Goal: Navigation & Orientation: Find specific page/section

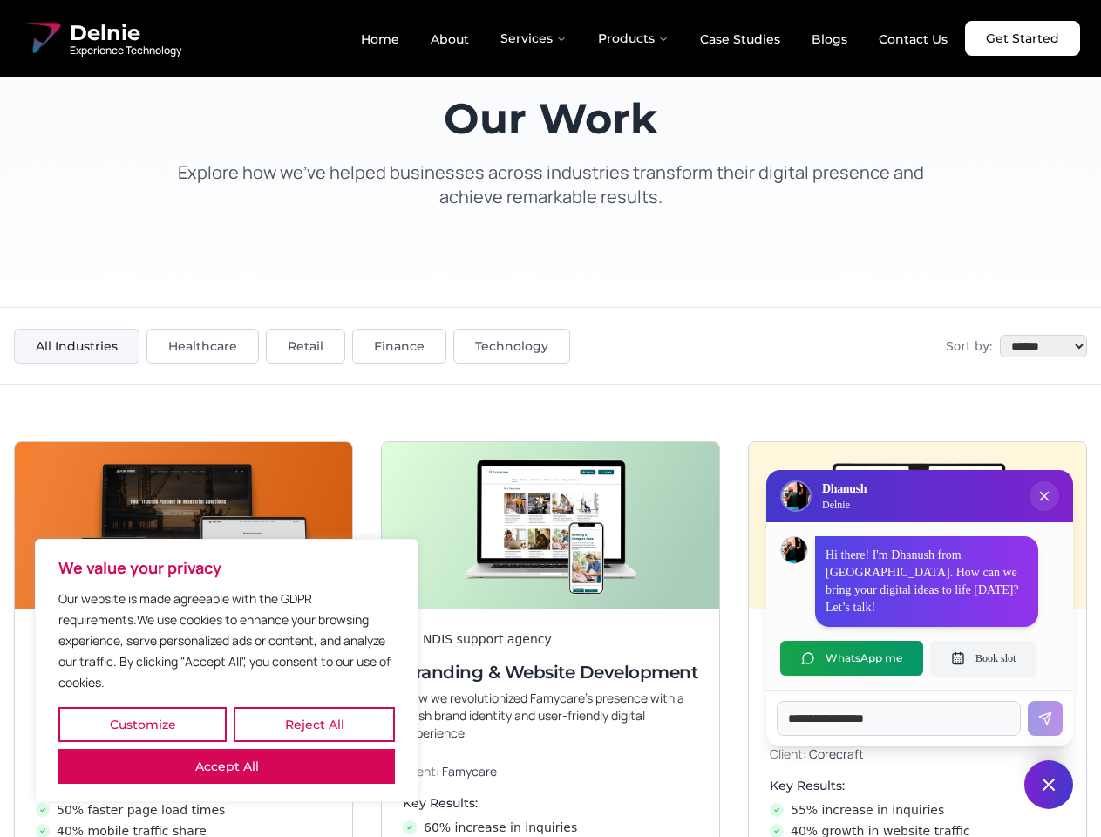
click at [142, 725] on button "Customize" at bounding box center [142, 724] width 168 height 35
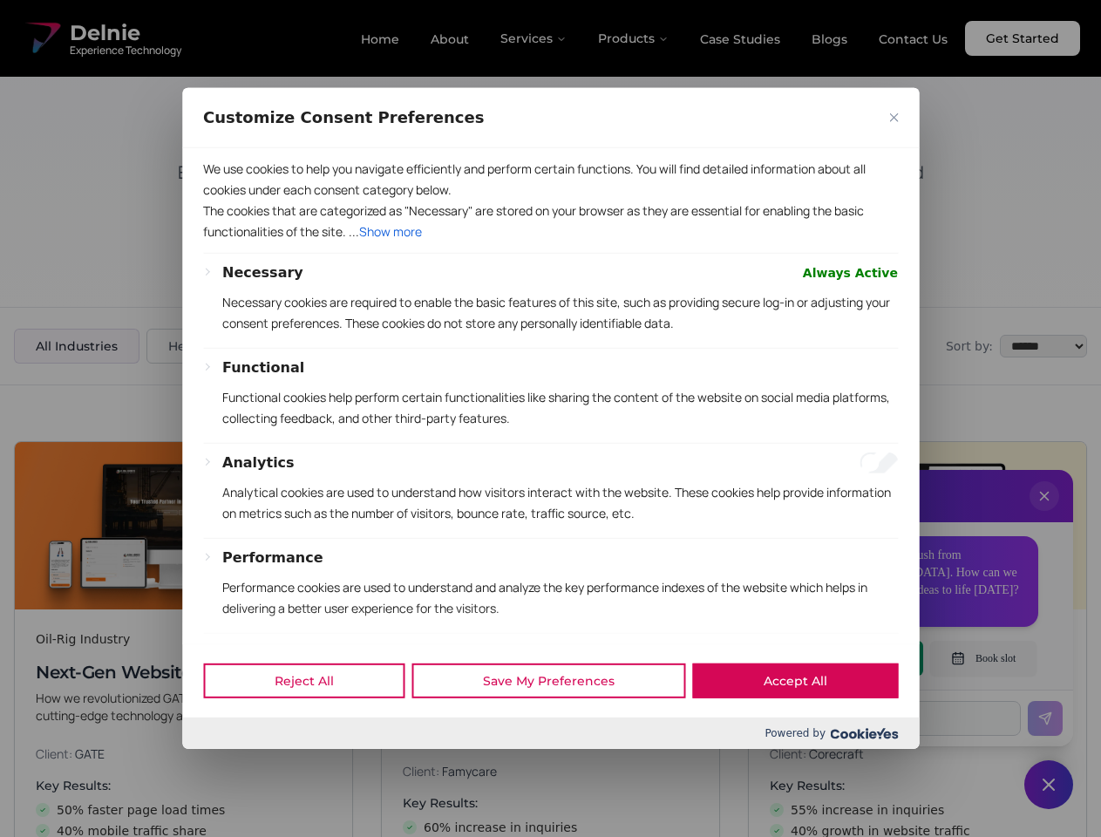
click at [314, 725] on div at bounding box center [550, 418] width 1101 height 837
click at [550, 419] on p "Functional cookies help perform certain functionalities like sharing the conten…" at bounding box center [560, 408] width 676 height 42
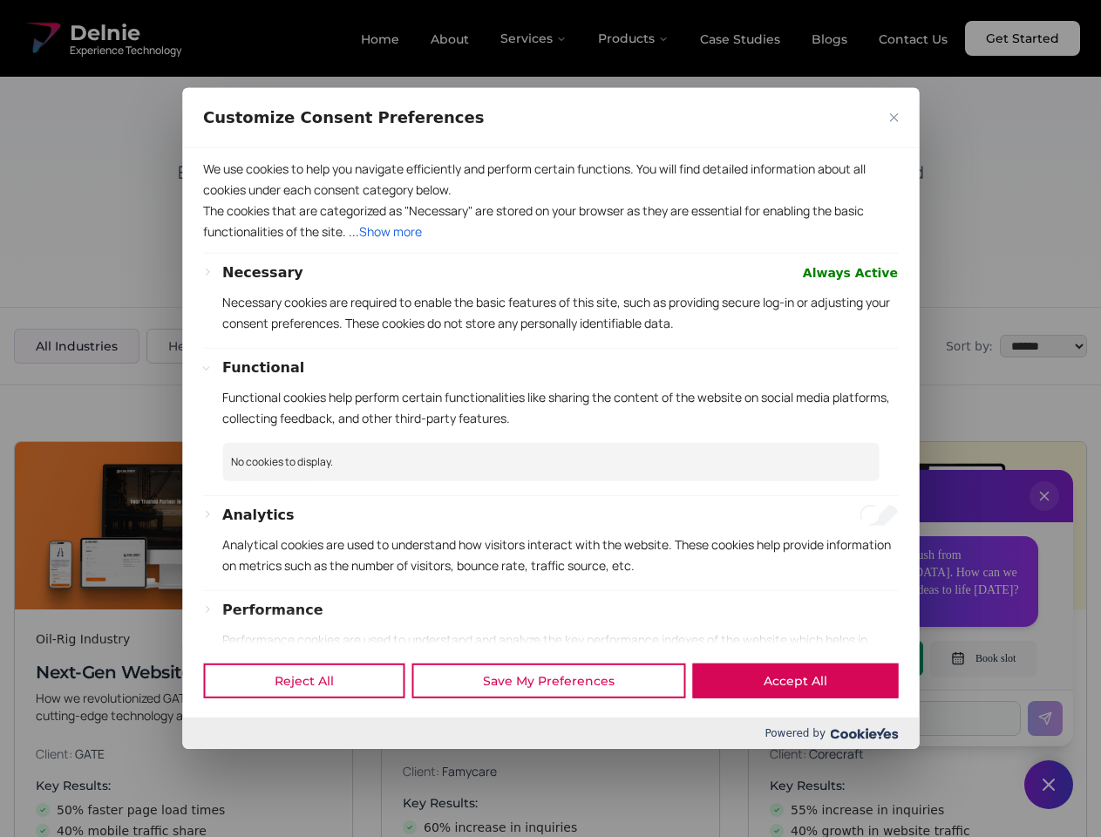
click at [1045, 514] on div at bounding box center [550, 418] width 1101 height 837
click at [852, 658] on div "Reject All Save My Preferences Accept All" at bounding box center [550, 680] width 737 height 74
click at [984, 658] on div at bounding box center [550, 418] width 1101 height 837
click at [1049, 785] on div at bounding box center [550, 418] width 1101 height 837
click at [534, 38] on div at bounding box center [550, 418] width 1101 height 837
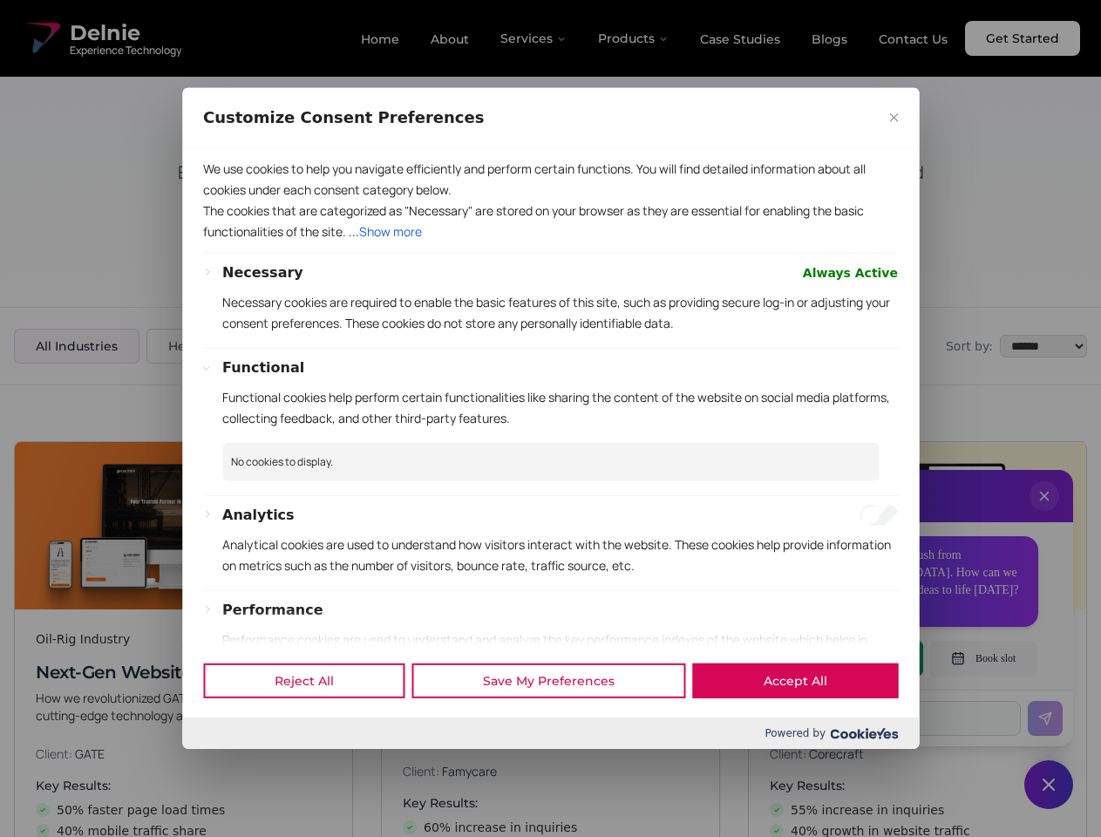
click at [634, 38] on div at bounding box center [550, 418] width 1101 height 837
